Goal: Find specific fact: Find contact information

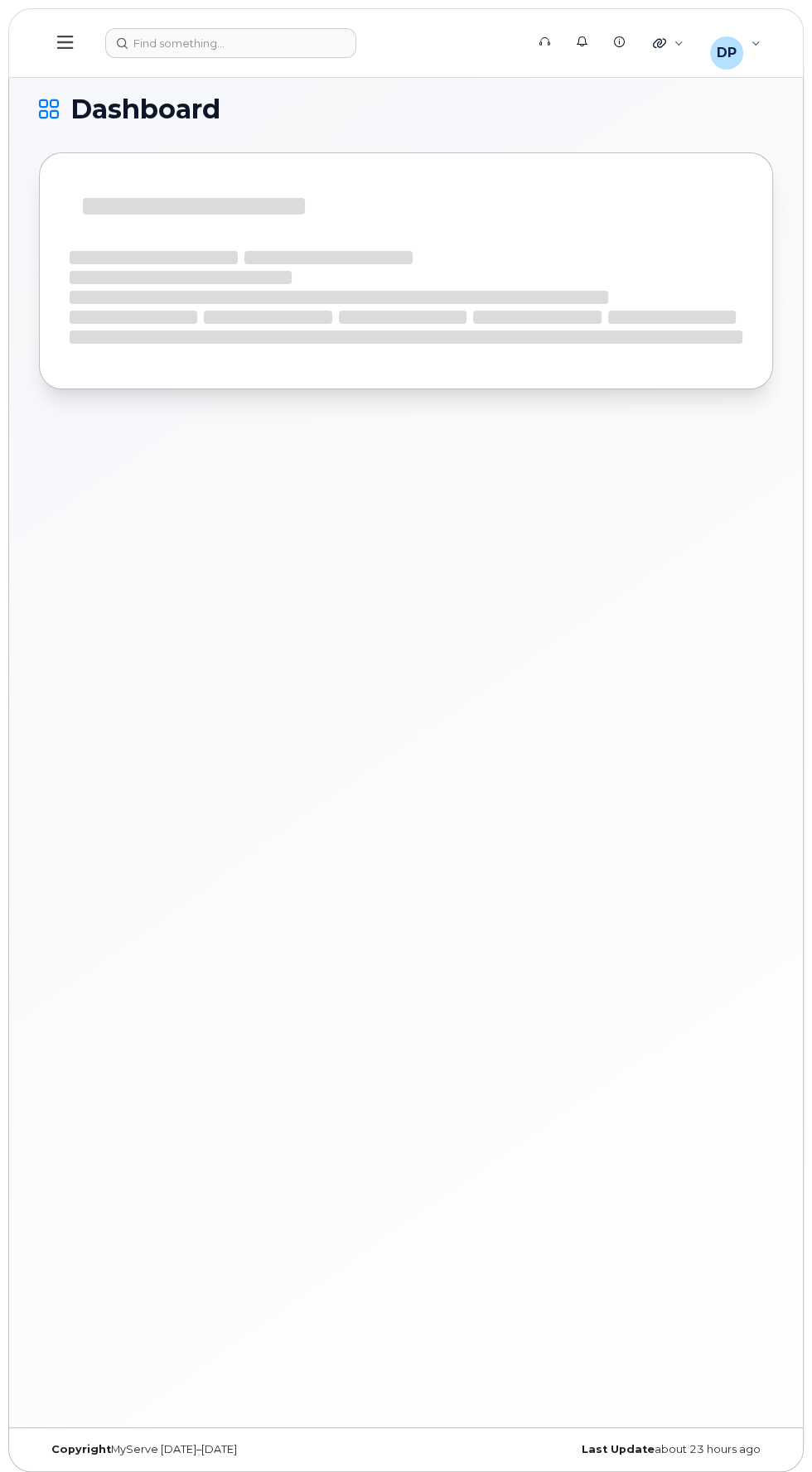
click at [300, 74] on header "Support Alerts Knowledge Base Quicklinks Suspend / Cancel Device Change SIM Car…" at bounding box center [406, 43] width 795 height 70
click at [262, 74] on header "Support Alerts Knowledge Base Quicklinks Suspend / Cancel Device Change SIM Car…" at bounding box center [406, 43] width 795 height 70
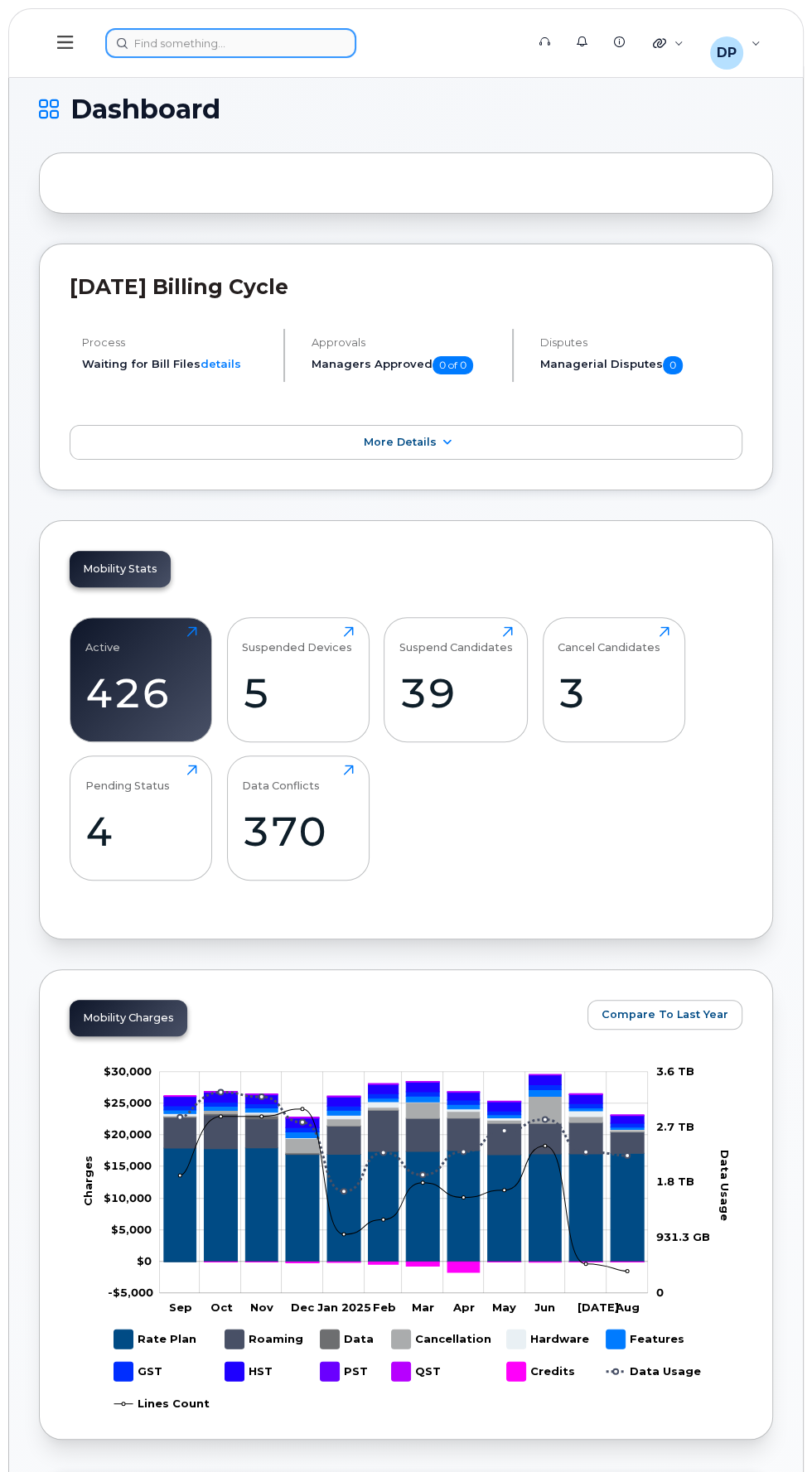
click at [247, 42] on div at bounding box center [309, 43] width 409 height 30
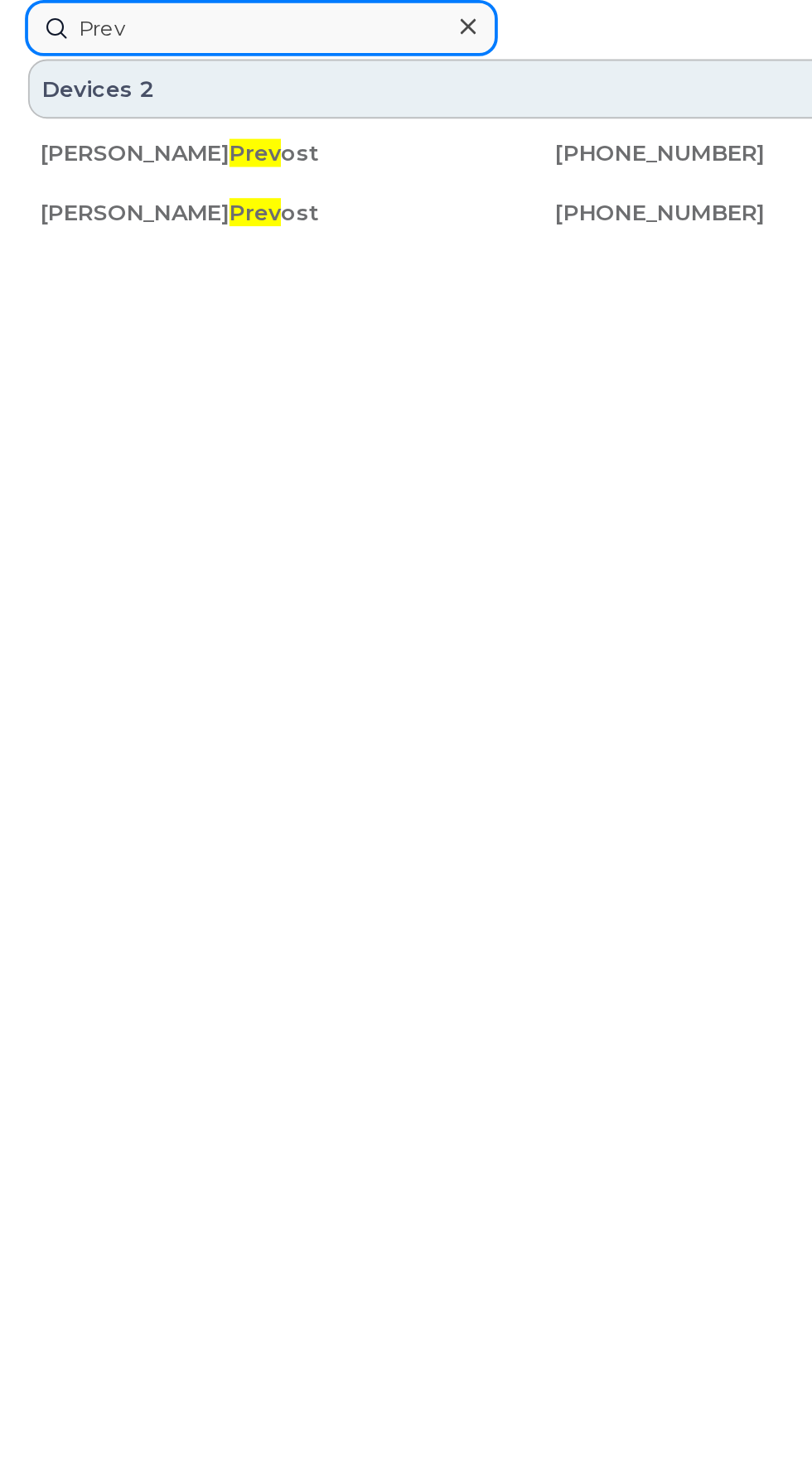
type input "Prev"
click at [124, 83] on div "[PERSON_NAME] ost" at bounding box center [117, 82] width 192 height 17
